Goal: Navigation & Orientation: Find specific page/section

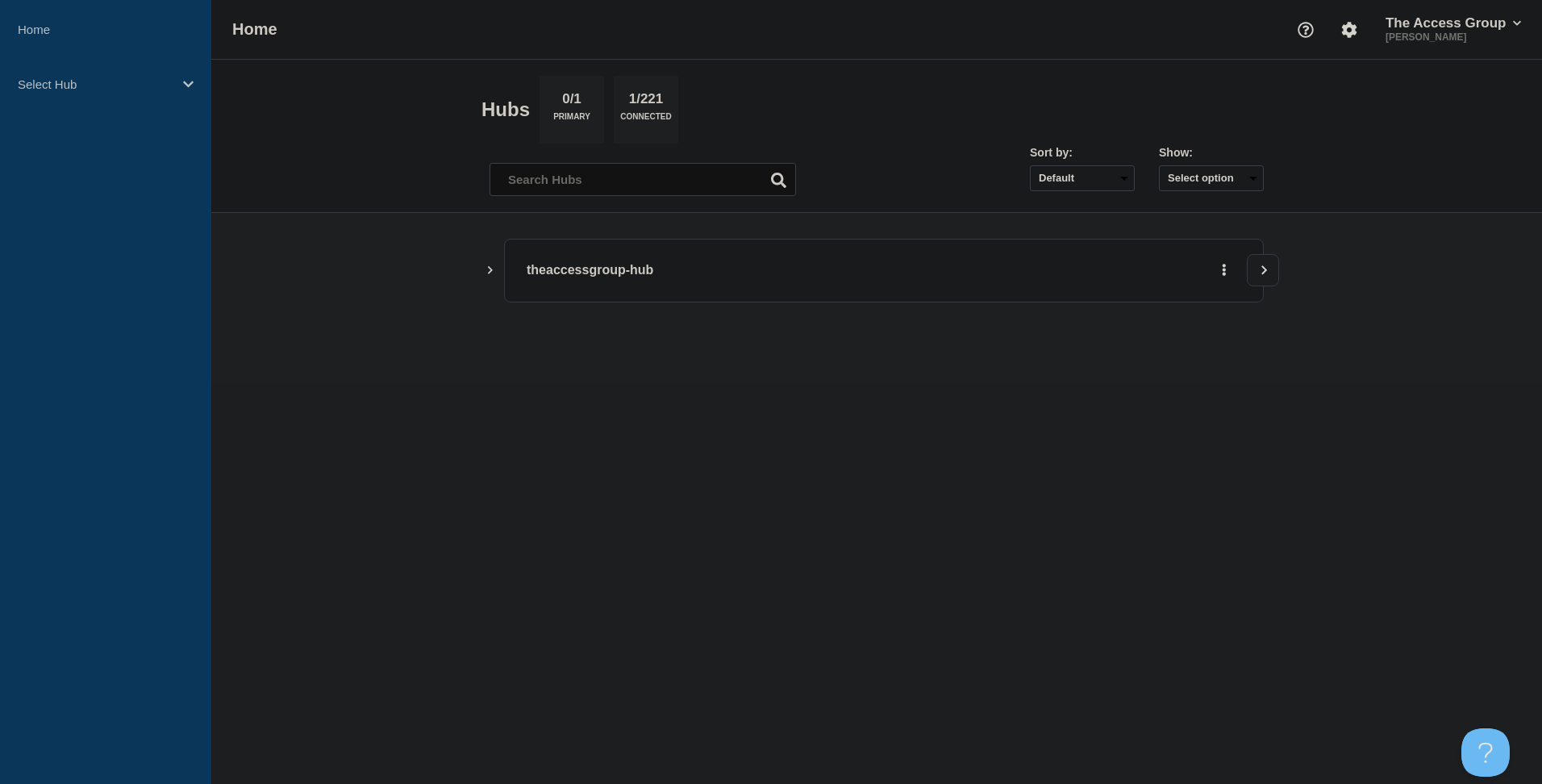
drag, startPoint x: 480, startPoint y: 262, endPoint x: 488, endPoint y: 269, distance: 10.6
click at [479, 262] on main "theaccessgroup-hub" at bounding box center [877, 298] width 1331 height 169
click at [488, 269] on icon "Show Connected Hubs" at bounding box center [490, 269] width 11 height 8
click at [183, 78] on div "Select Hub" at bounding box center [105, 84] width 211 height 49
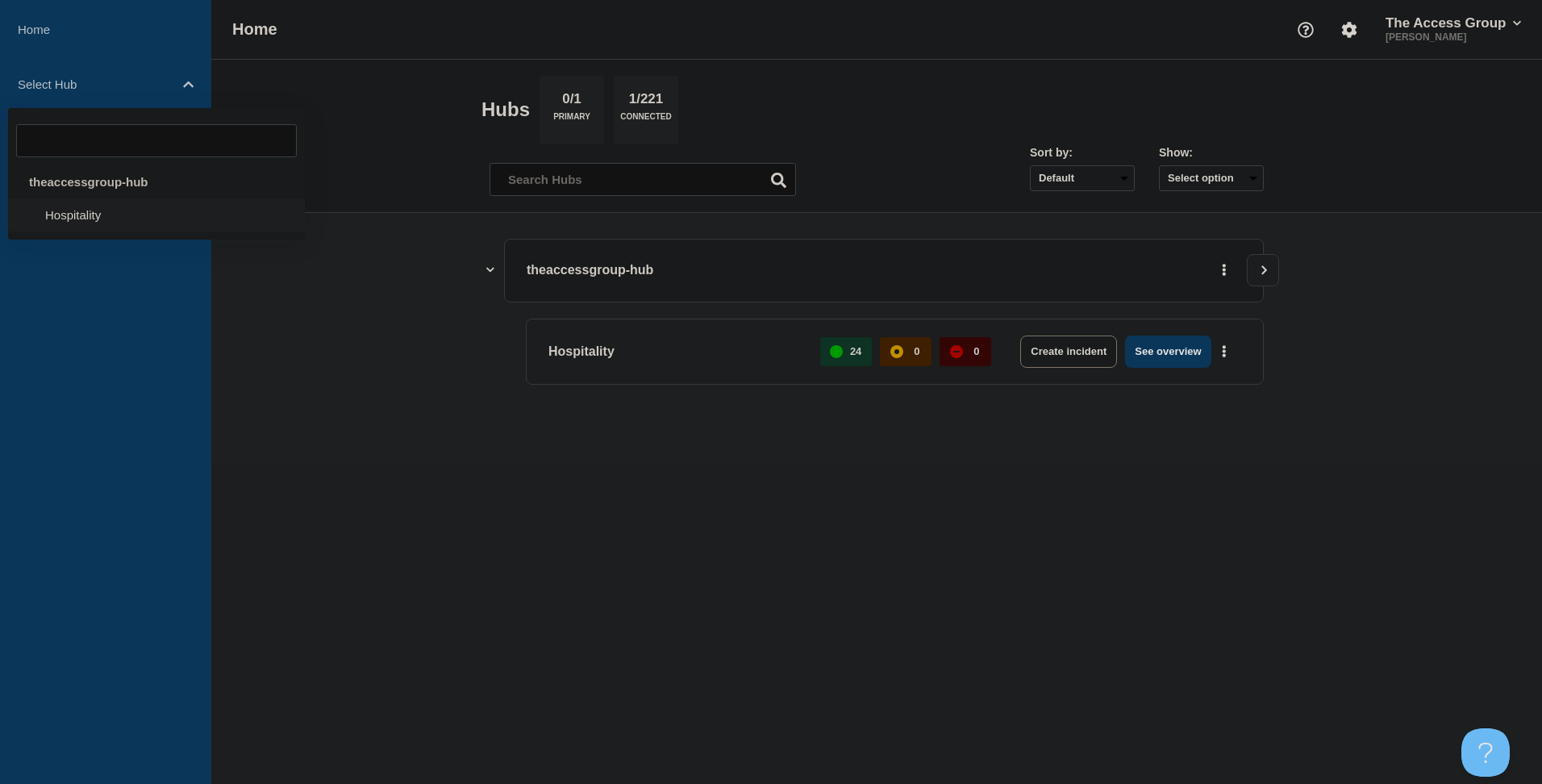
click at [111, 227] on li "Hospitality" at bounding box center [156, 215] width 297 height 33
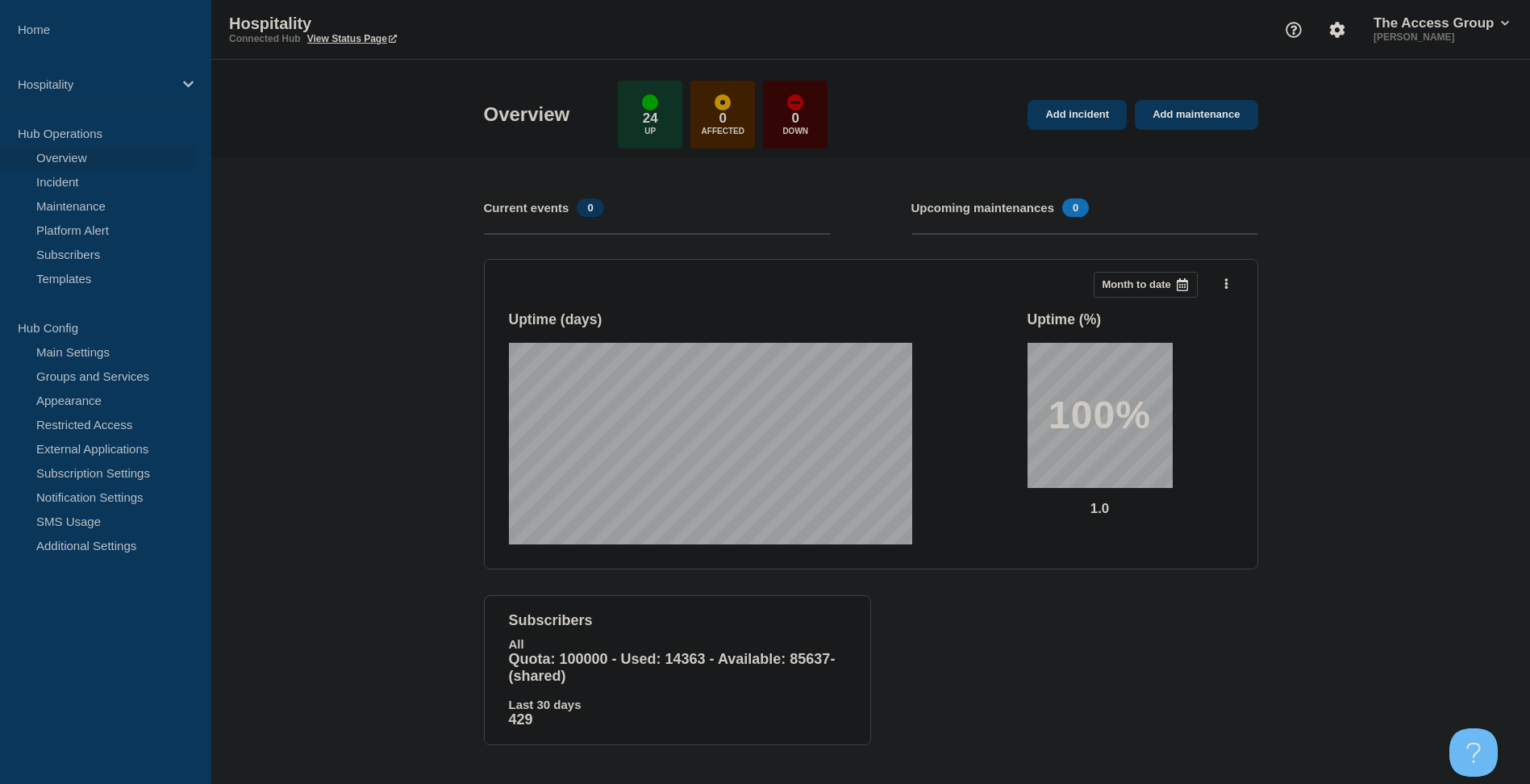
click at [376, 40] on link "View Status Page" at bounding box center [353, 39] width 90 height 12
